Goal: Task Accomplishment & Management: Complete application form

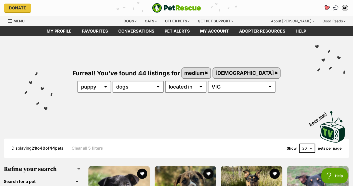
click at [326, 9] on icon "Favourites" at bounding box center [326, 8] width 6 height 6
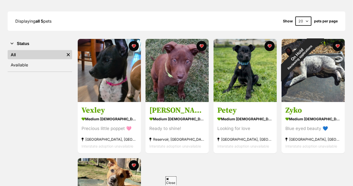
scroll to position [66, 0]
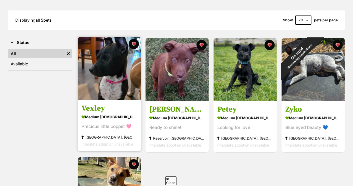
click at [103, 110] on h3 "Vexley" at bounding box center [108, 109] width 55 height 10
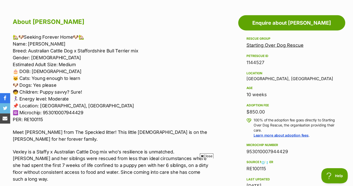
scroll to position [270, 0]
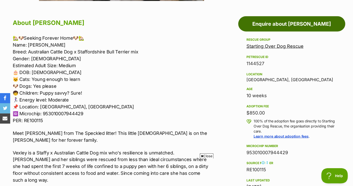
click at [288, 22] on link "Enquire about Vexley" at bounding box center [291, 23] width 107 height 15
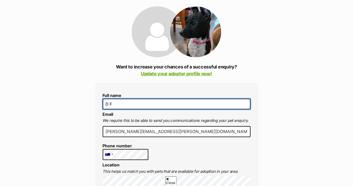
click at [170, 106] on input "D F" at bounding box center [177, 104] width 148 height 11
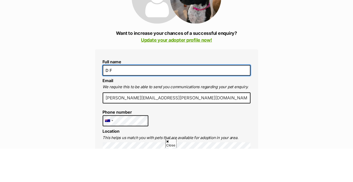
scroll to position [58, 0]
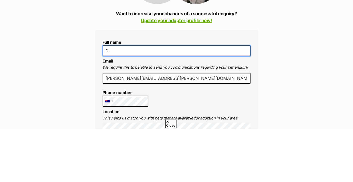
type input "D"
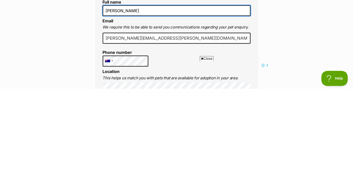
scroll to position [79, 0]
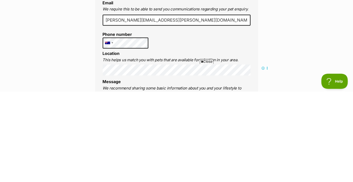
type input "Damien Farrugia"
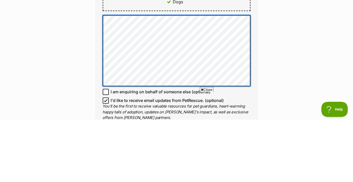
scroll to position [0, 0]
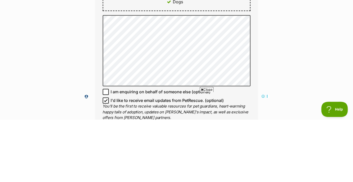
click at [284, 138] on div "Enquire about Vexley Want to increase your chances of a successful enquiry? Upd…" at bounding box center [176, 74] width 353 height 628
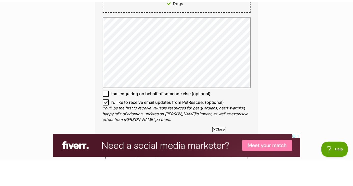
scroll to position [324, 0]
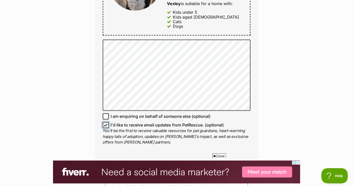
click at [103, 127] on input "I'd like to receive email updates from PetRescue. (optional)" at bounding box center [106, 125] width 6 height 6
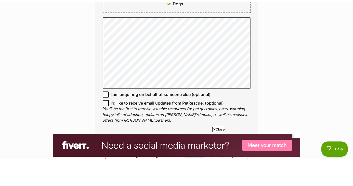
scroll to position [324, 0]
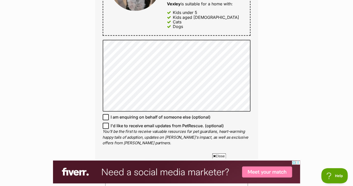
click at [151, 127] on span "I'd like to receive email updates from PetRescue. (optional)" at bounding box center [167, 126] width 113 height 6
click at [109, 127] on input "I'd like to receive email updates from PetRescue. (optional)" at bounding box center [106, 126] width 6 height 6
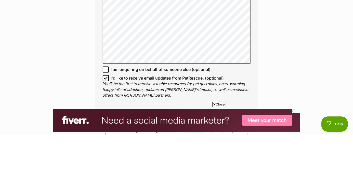
click at [108, 133] on p "You'll be the first to receive valuable resources for pet guardians, heart-warm…" at bounding box center [177, 137] width 148 height 17
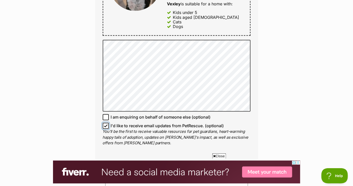
click at [104, 127] on input "I'd like to receive email updates from PetRescue. (optional)" at bounding box center [106, 126] width 6 height 6
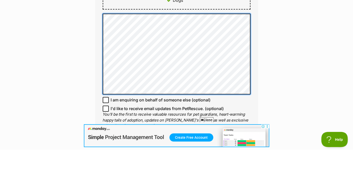
scroll to position [317, 0]
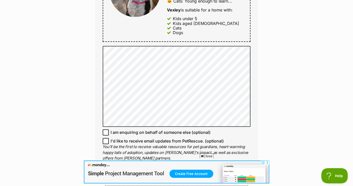
click at [66, 151] on div "Enquire about Vexley Want to increase your chances of a successful enquiry? Upd…" at bounding box center [176, 47] width 353 height 637
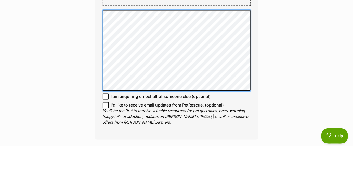
scroll to position [0, 0]
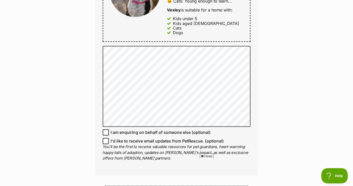
click at [200, 143] on span "I'd like to receive email updates from PetRescue. (optional)" at bounding box center [167, 141] width 113 height 6
click at [109, 143] on input "I'd like to receive email updates from PetRescue. (optional)" at bounding box center [106, 141] width 6 height 6
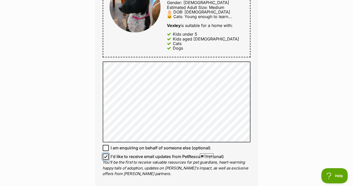
scroll to position [302, 0]
click at [103, 158] on input "I'd like to receive email updates from PetRescue. (optional)" at bounding box center [106, 156] width 6 height 6
checkbox input "false"
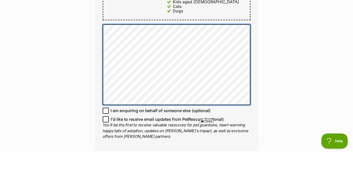
scroll to position [308, 0]
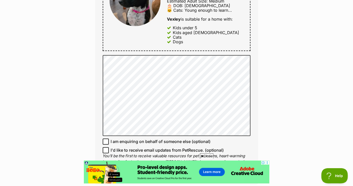
click at [265, 128] on div "Enquire about Vexley Want to increase your chances of a successful enquiry? Upd…" at bounding box center [176, 56] width 353 height 637
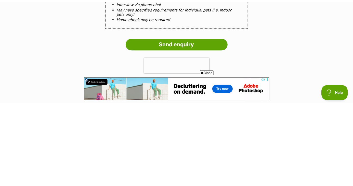
scroll to position [474, 0]
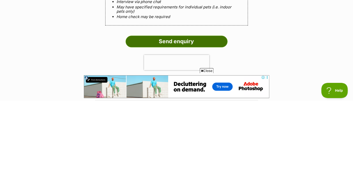
click at [214, 122] on input "Send enquiry" at bounding box center [176, 123] width 102 height 12
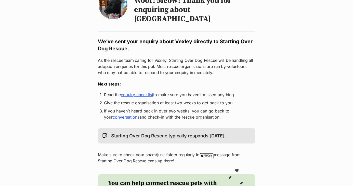
scroll to position [64, 0]
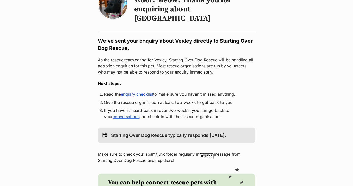
click at [150, 92] on link "enquiry checklist" at bounding box center [137, 94] width 32 height 5
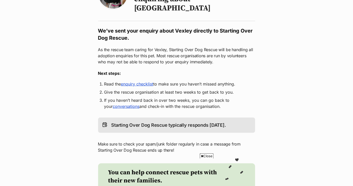
scroll to position [89, 0]
